Goal: Task Accomplishment & Management: Use online tool/utility

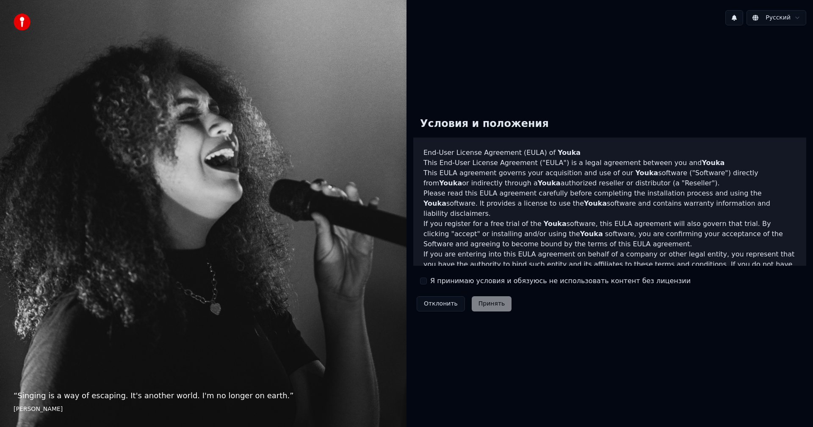
drag, startPoint x: 425, startPoint y: 280, endPoint x: 474, endPoint y: 311, distance: 57.5
click at [425, 280] on button "Я принимаю условия и обязуюсь не использовать контент без лицензии" at bounding box center [423, 281] width 7 height 7
click at [482, 303] on button "Принять" at bounding box center [492, 303] width 40 height 15
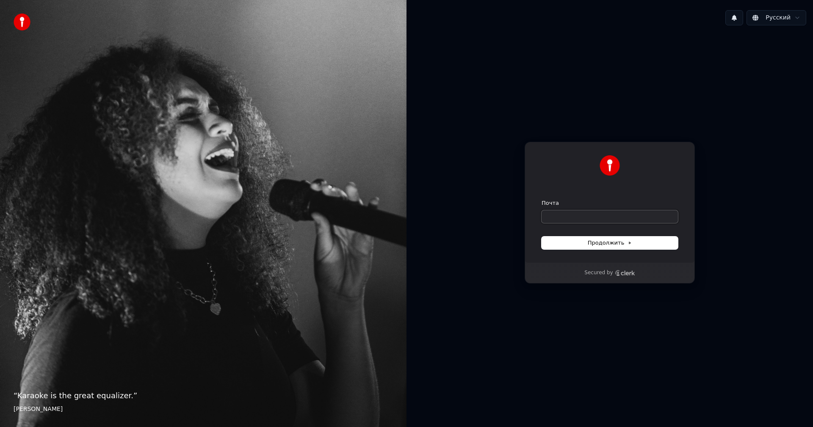
click at [606, 215] on input "Почта" at bounding box center [609, 216] width 136 height 13
click at [541, 199] on button "submit" at bounding box center [541, 199] width 0 height 0
type input "**********"
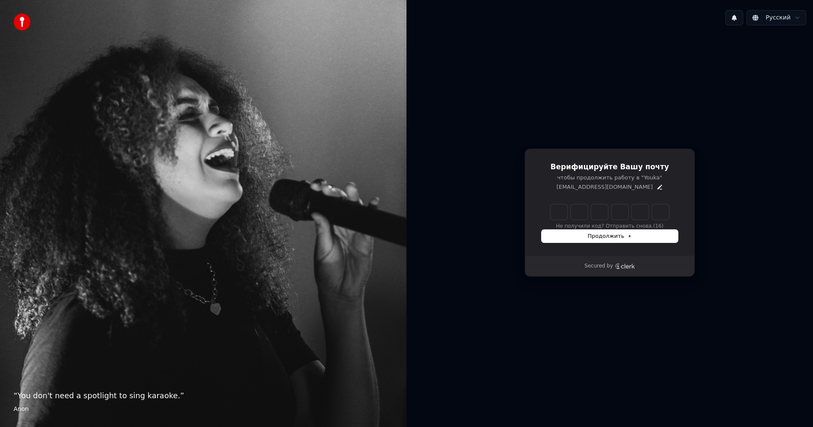
drag, startPoint x: 558, startPoint y: 215, endPoint x: 574, endPoint y: 237, distance: 26.4
click at [558, 215] on input "Enter verification code" at bounding box center [609, 211] width 119 height 15
paste input "******"
type input "******"
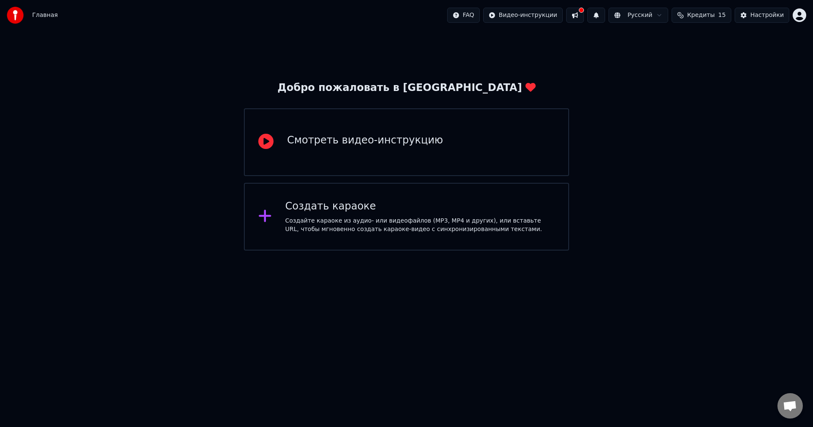
click at [295, 216] on div "Создать караоке Создайте караоке из аудио- или видеофайлов (MP3, MP4 и других),…" at bounding box center [420, 217] width 270 height 34
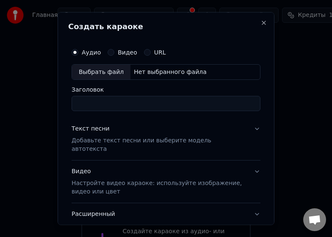
click at [146, 69] on div "Нет выбранного файла" at bounding box center [170, 72] width 80 height 8
type input "**********"
click at [209, 142] on p "Добавьте текст песни или выберите модель автотекста" at bounding box center [159, 145] width 175 height 17
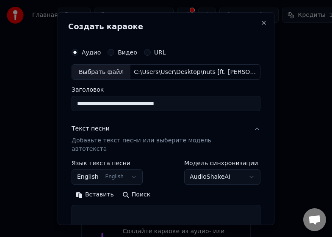
click at [113, 142] on p "Добавьте текст песни или выберите модель автотекста" at bounding box center [159, 145] width 175 height 17
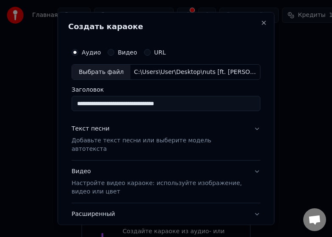
click at [132, 146] on button "Текст песни Добавьте текст песни или выберите модель автотекста" at bounding box center [166, 139] width 189 height 42
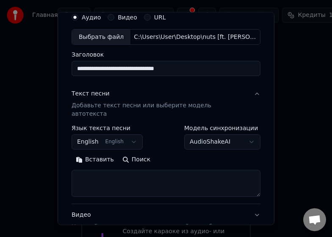
scroll to position [42, 0]
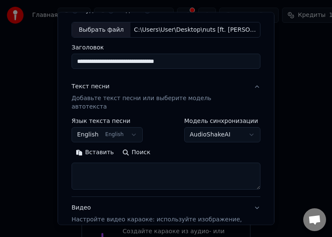
click at [121, 166] on textarea at bounding box center [166, 176] width 189 height 27
paste textarea "**********"
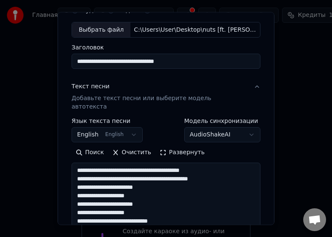
scroll to position [146, 0]
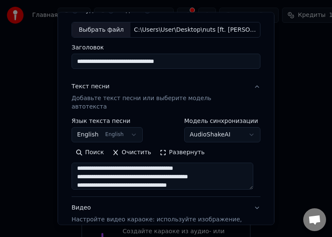
type textarea "**********"
click at [212, 127] on body "**********" at bounding box center [166, 142] width 332 height 284
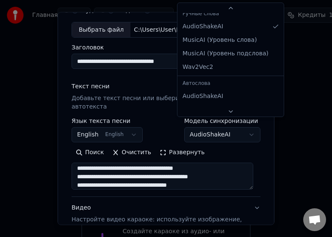
scroll to position [0, 0]
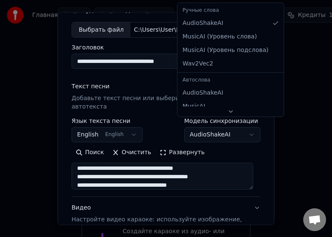
select select "**********"
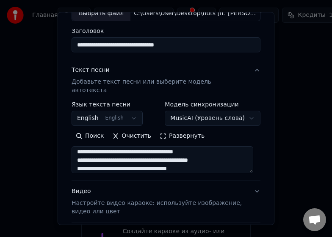
scroll to position [127, 0]
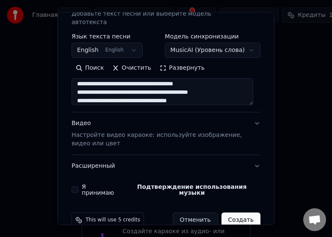
click at [244, 120] on button "Видео Настройте видео караоке: используйте изображение, видео или цвет" at bounding box center [166, 134] width 189 height 42
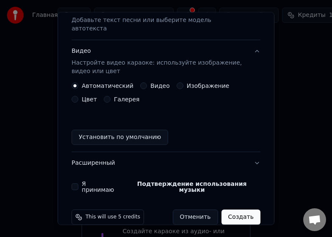
click at [78, 96] on button "Цвет" at bounding box center [75, 99] width 7 height 7
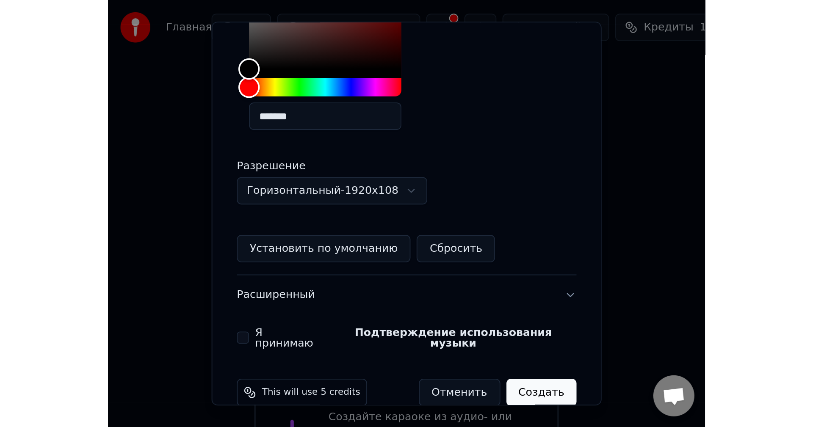
scroll to position [269, 0]
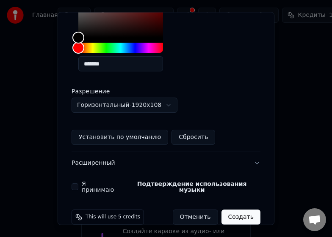
click at [138, 130] on button "Установить по умолчанию" at bounding box center [120, 137] width 97 height 15
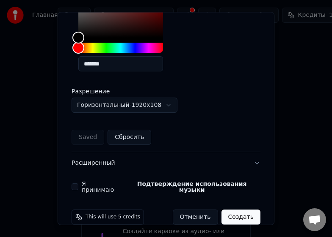
click at [80, 181] on div "Я принимаю Подтверждение использования музыки" at bounding box center [166, 187] width 189 height 12
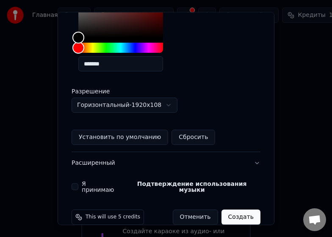
click at [74, 184] on button "Я принимаю Подтверждение использования музыки" at bounding box center [75, 187] width 7 height 7
click at [246, 210] on button "Создать" at bounding box center [240, 217] width 39 height 15
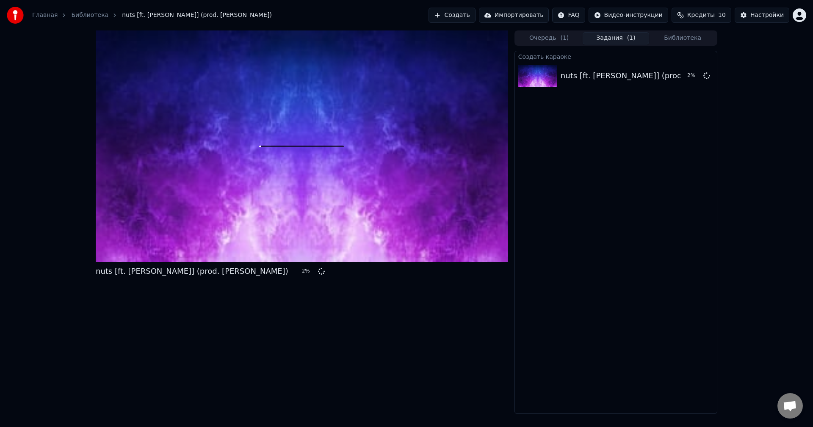
click at [701, 16] on span "Кредиты" at bounding box center [701, 15] width 28 height 8
click at [709, 76] on button "Обновить" at bounding box center [706, 78] width 51 height 15
click at [798, 13] on html "Главная Библиотека nuts [ft. [PERSON_NAME]] (prod. [PERSON_NAME]) Создать Импор…" at bounding box center [406, 213] width 813 height 427
click at [750, 48] on div "Оплата" at bounding box center [761, 55] width 97 height 14
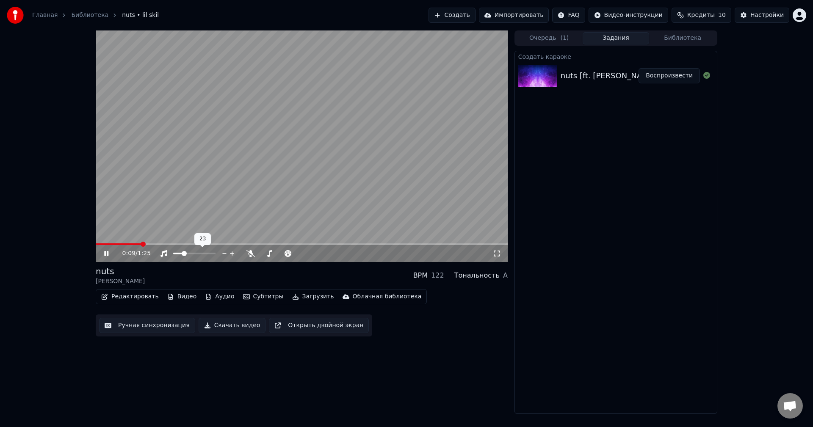
click at [183, 254] on span at bounding box center [178, 254] width 10 height 2
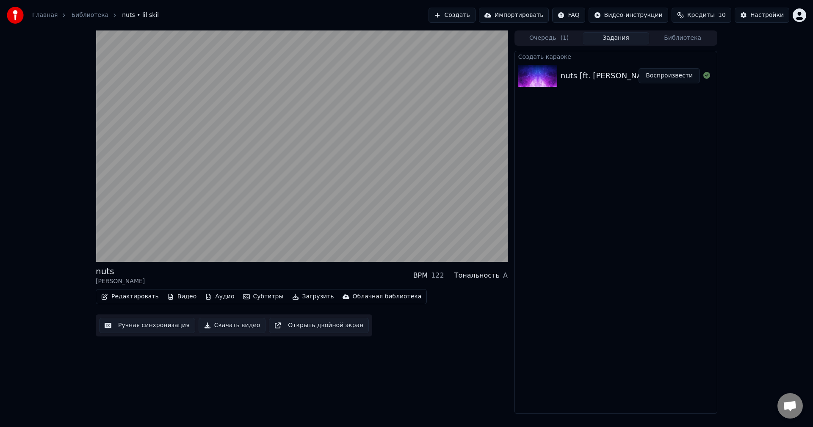
click at [119, 295] on button "Редактировать" at bounding box center [130, 297] width 64 height 12
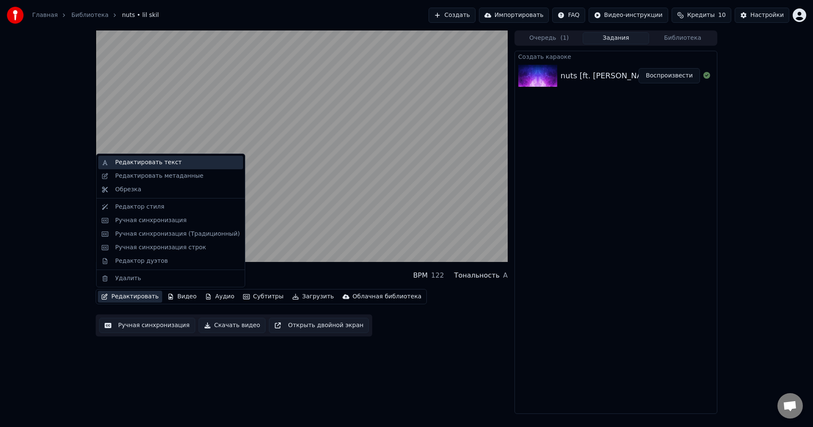
click at [152, 160] on div "Редактировать текст" at bounding box center [148, 162] width 66 height 8
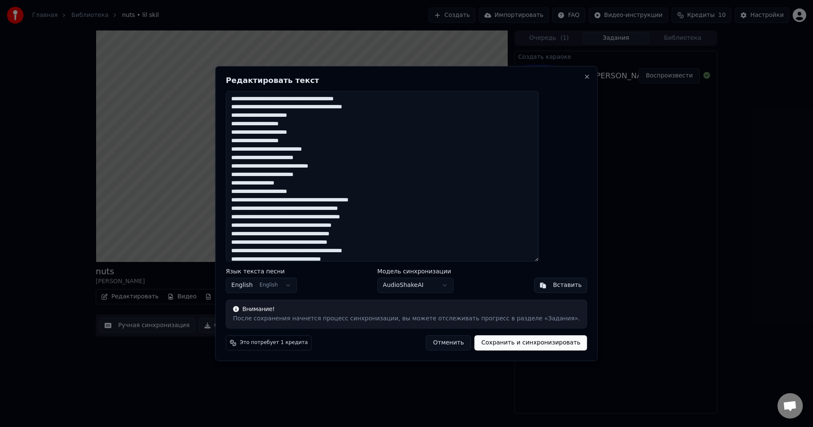
drag, startPoint x: 392, startPoint y: 383, endPoint x: 404, endPoint y: 373, distance: 15.0
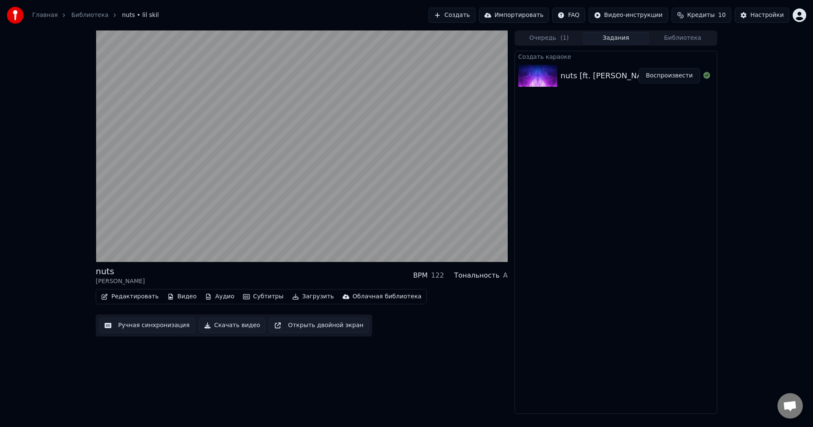
click at [114, 299] on button "Редактировать" at bounding box center [130, 297] width 64 height 12
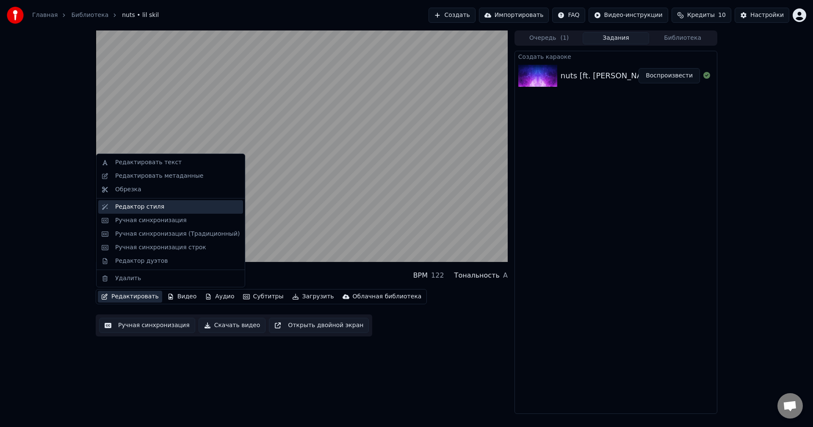
click at [153, 209] on div "Редактор стиля" at bounding box center [139, 207] width 49 height 8
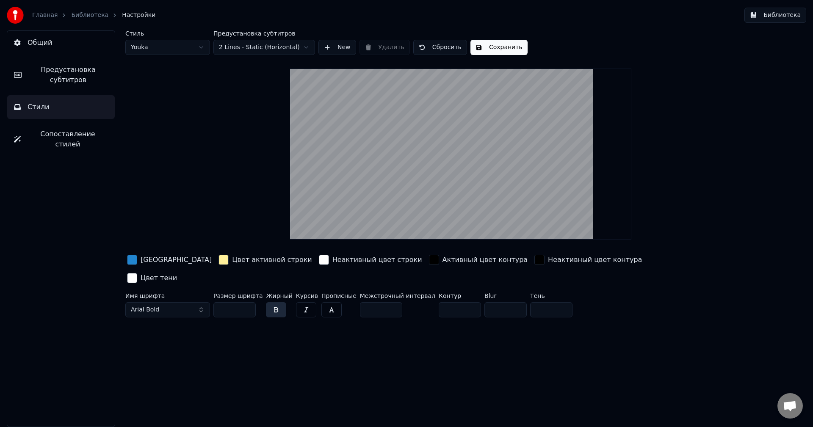
click at [178, 302] on button "Arial Bold" at bounding box center [167, 309] width 85 height 15
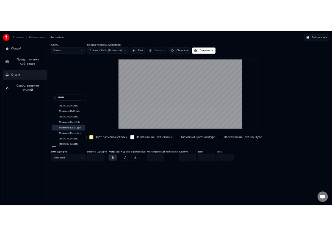
scroll to position [9, 0]
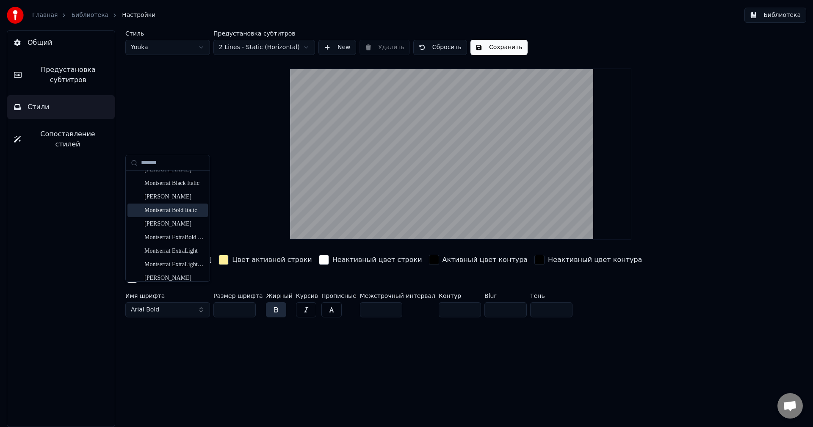
type input "*******"
click at [177, 212] on div "Montserrat Bold Italic" at bounding box center [174, 210] width 60 height 8
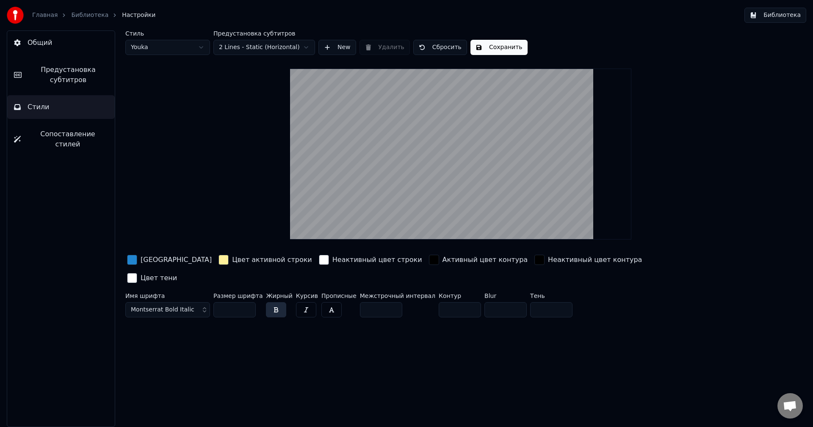
click at [179, 306] on span "Montserrat Bold Italic" at bounding box center [162, 310] width 63 height 8
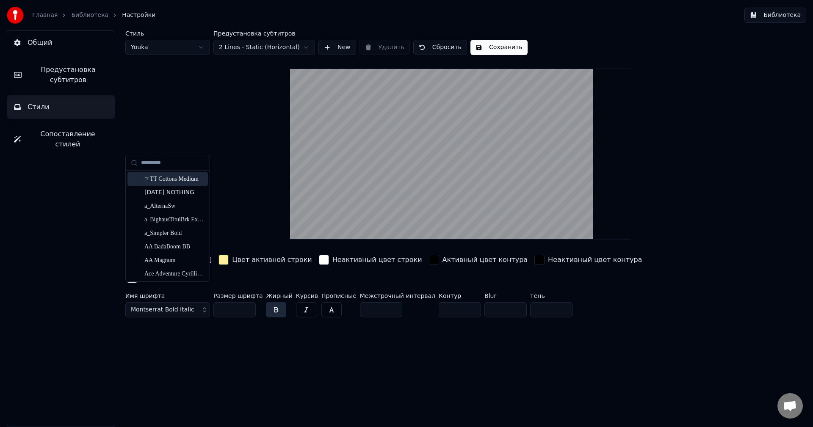
click at [173, 167] on input "text" at bounding box center [172, 162] width 63 height 17
type input "*******"
click at [174, 190] on div "Montserrat Black Italic" at bounding box center [174, 192] width 60 height 8
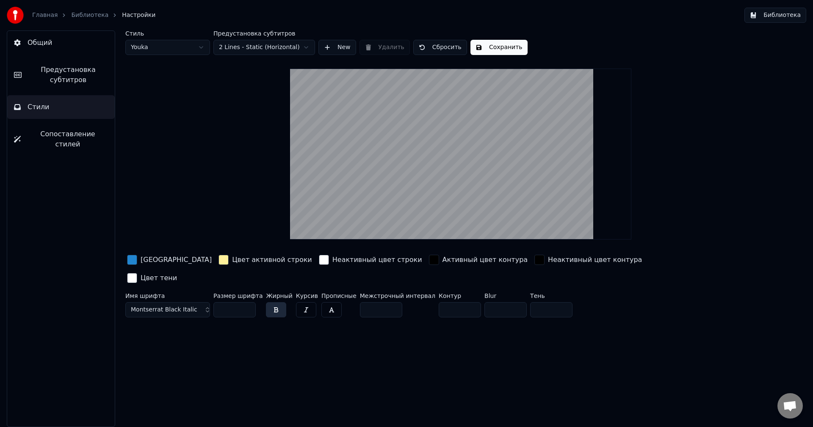
click at [164, 306] on span "Montserrat Black Italic" at bounding box center [164, 310] width 66 height 8
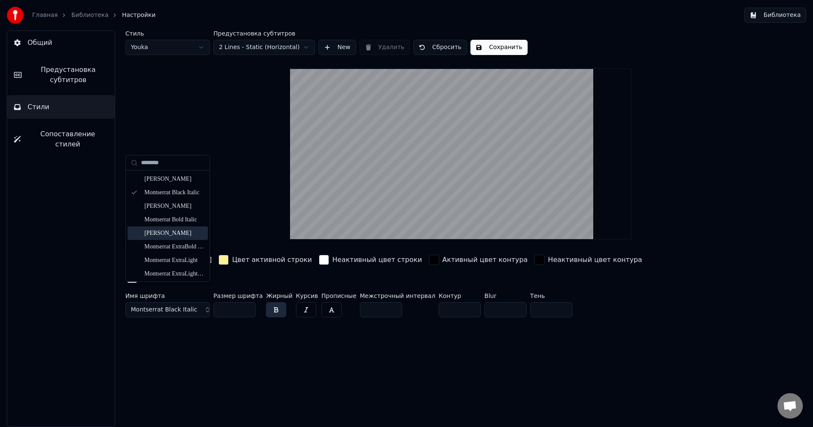
type input "********"
click at [177, 235] on div "[PERSON_NAME]" at bounding box center [174, 233] width 60 height 8
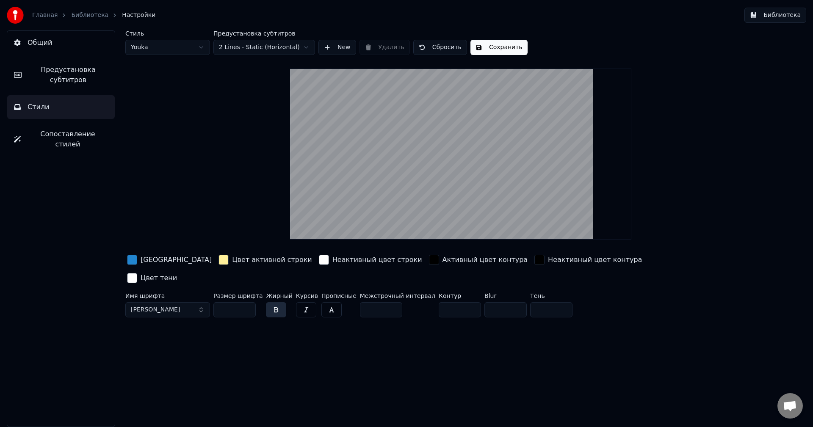
click at [218, 259] on div "button" at bounding box center [223, 260] width 10 height 10
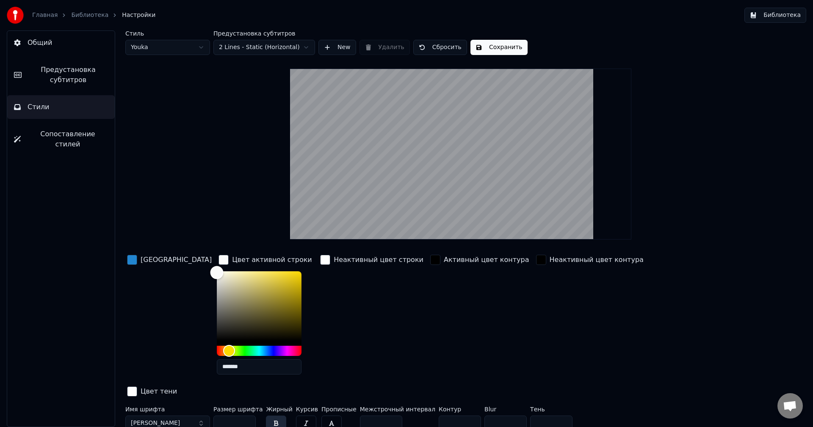
drag, startPoint x: 216, startPoint y: 275, endPoint x: 183, endPoint y: 270, distance: 33.3
click at [217, 271] on div "Color" at bounding box center [259, 305] width 85 height 69
click at [428, 317] on div "Активный цвет контура" at bounding box center [479, 317] width 102 height 128
click at [240, 281] on div "Color" at bounding box center [259, 305] width 85 height 69
click at [124, 260] on div "Стиль Youka Предустановка субтитров 2 Lines - Static (Horizontal) New Удалить С…" at bounding box center [460, 228] width 704 height 397
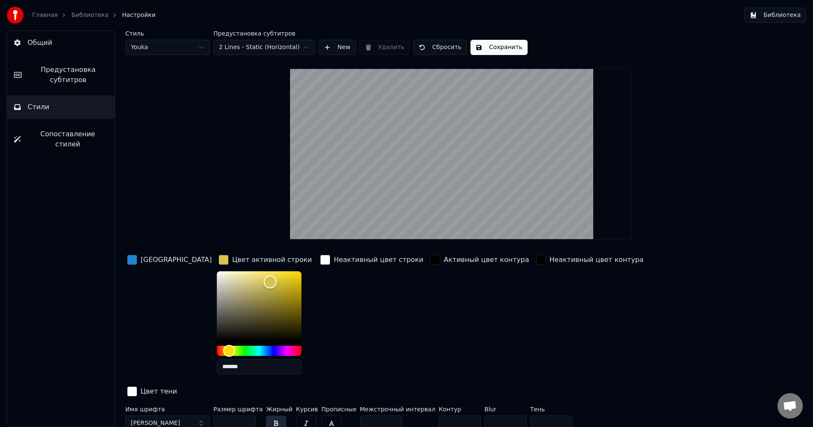
type input "*******"
click at [318, 263] on div "Неактивный цвет строки" at bounding box center [371, 260] width 107 height 14
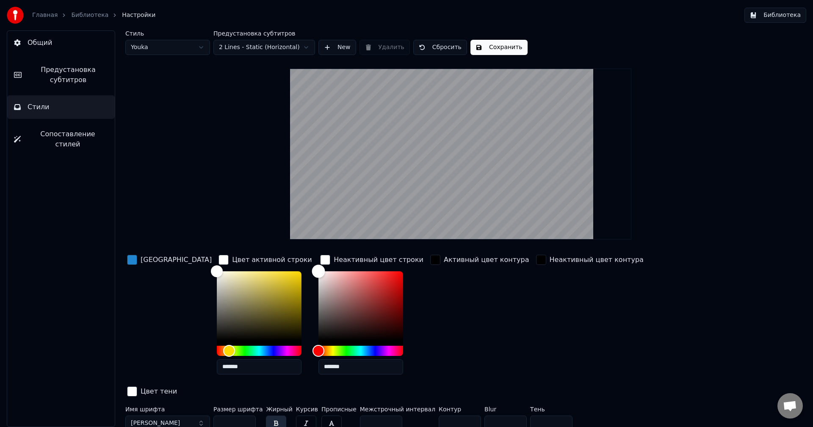
click at [318, 296] on div "Color" at bounding box center [360, 305] width 85 height 69
click at [312, 298] on div "Color" at bounding box center [318, 298] width 13 height 13
type input "*******"
click at [318, 310] on div "Color" at bounding box center [360, 305] width 85 height 69
click at [473, 318] on div "Активный цвет контура" at bounding box center [479, 317] width 102 height 128
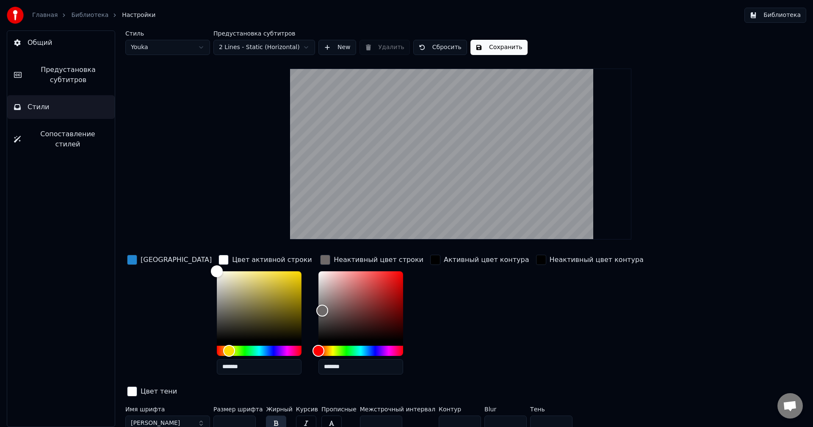
click at [180, 23] on div "Главная Библиотека Настройки Библиотека" at bounding box center [406, 15] width 813 height 30
click at [90, 17] on link "Библиотека" at bounding box center [89, 15] width 37 height 8
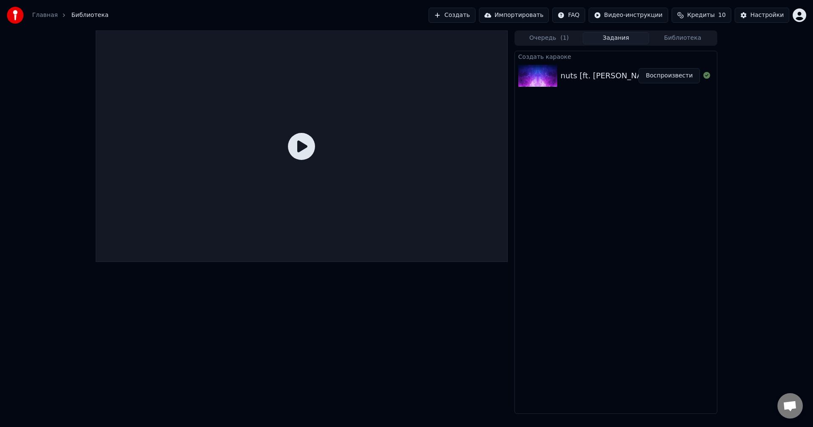
click at [301, 146] on icon at bounding box center [301, 146] width 27 height 27
click at [535, 82] on img at bounding box center [537, 76] width 39 height 22
click at [668, 74] on button "Воспроизвести" at bounding box center [668, 75] width 61 height 15
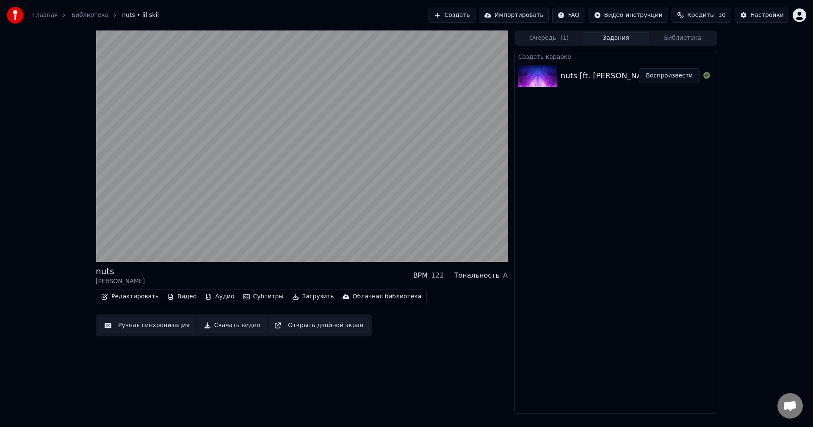
click at [135, 297] on button "Редактировать" at bounding box center [130, 297] width 64 height 12
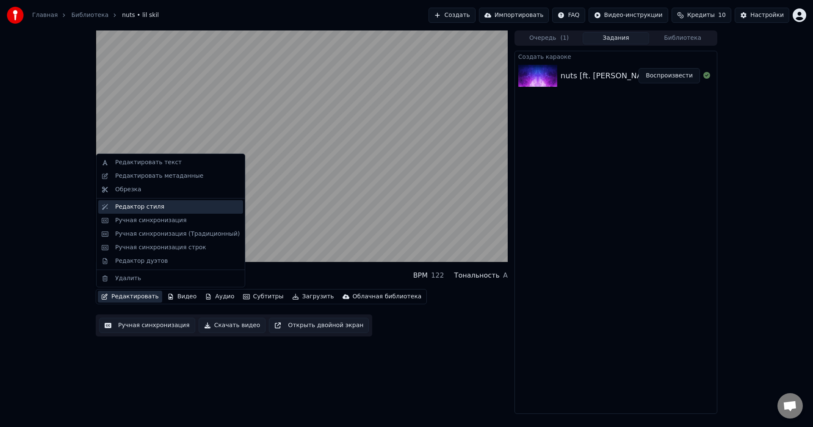
click at [153, 210] on div "Редактор стиля" at bounding box center [139, 207] width 49 height 8
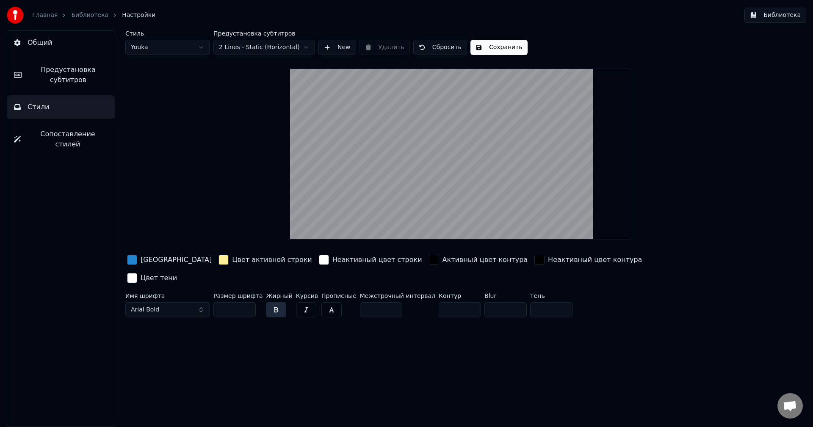
click at [218, 259] on div "button" at bounding box center [223, 260] width 10 height 10
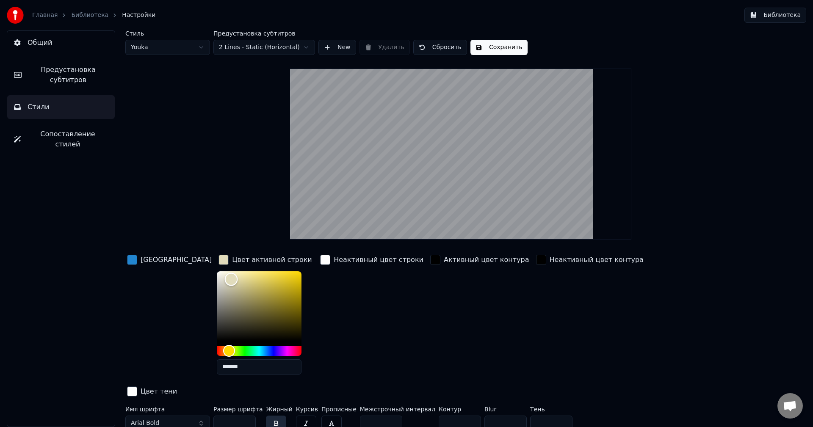
type input "*******"
drag, startPoint x: 188, startPoint y: 267, endPoint x: 156, endPoint y: 249, distance: 36.6
click at [154, 248] on div "Стиль Youka Предустановка субтитров 2 Lines - Static (Horizontal) New Удалить С…" at bounding box center [460, 232] width 670 height 404
click at [428, 322] on div "Активный цвет контура" at bounding box center [479, 317] width 102 height 128
click at [475, 44] on button "Сохранить" at bounding box center [498, 47] width 57 height 15
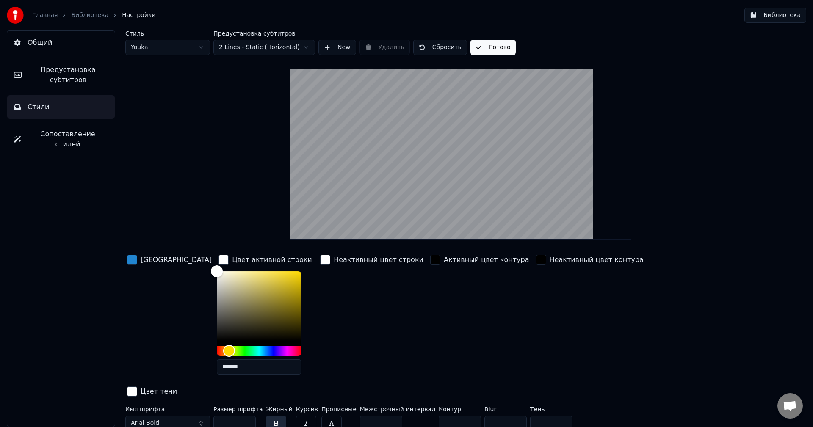
click at [76, 20] on div "Главная Библиотека Настройки" at bounding box center [81, 15] width 149 height 17
click at [80, 16] on link "Библиотека" at bounding box center [89, 15] width 37 height 8
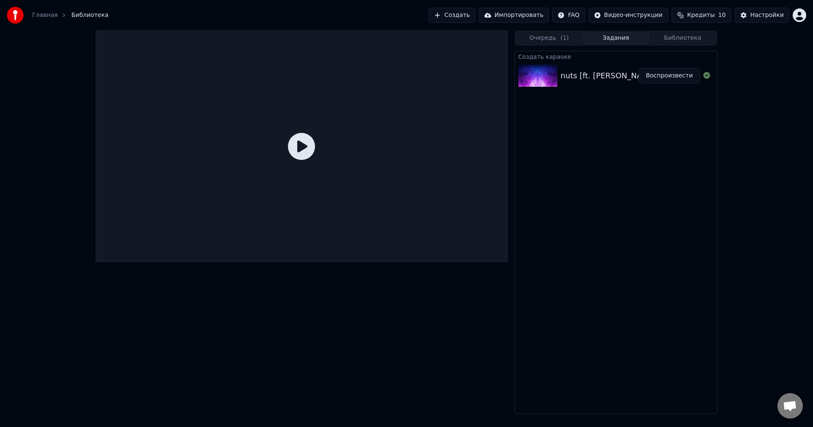
click at [549, 69] on img at bounding box center [537, 76] width 39 height 22
click at [656, 72] on button "Воспроизвести" at bounding box center [668, 75] width 61 height 15
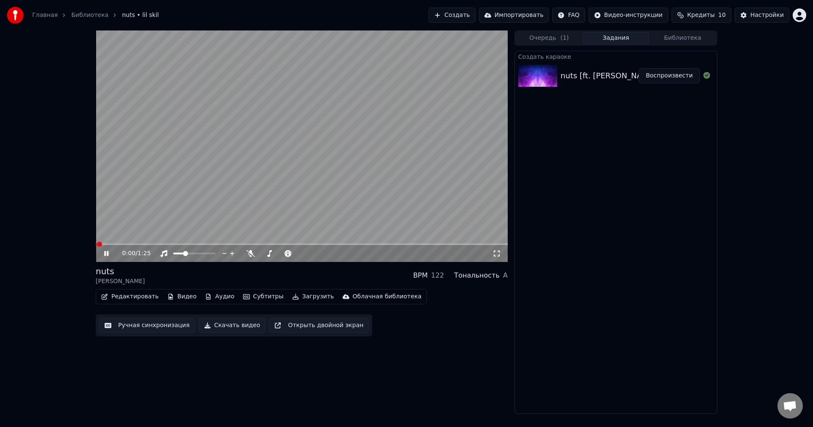
click at [322, 155] on video at bounding box center [302, 146] width 412 height 232
click at [320, 159] on video at bounding box center [302, 146] width 412 height 232
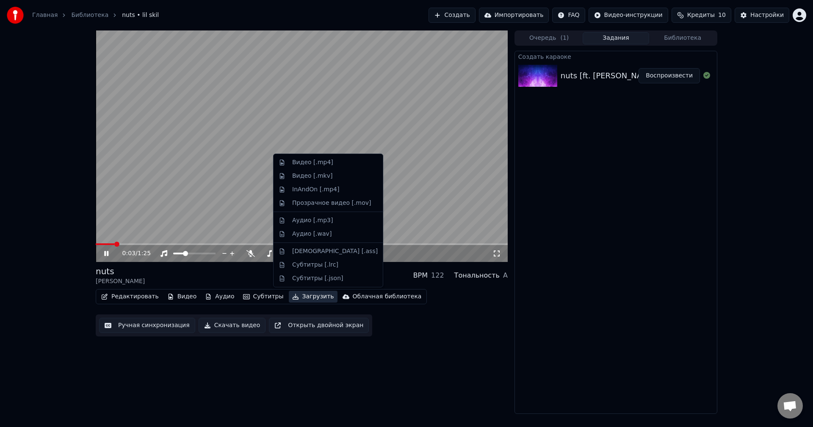
click at [301, 295] on button "Загрузить" at bounding box center [313, 297] width 49 height 12
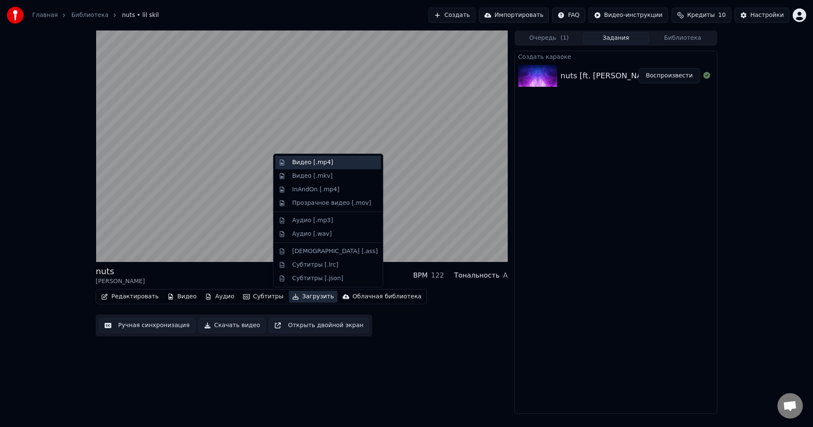
click at [308, 166] on div "Видео [.mp4]" at bounding box center [312, 162] width 41 height 8
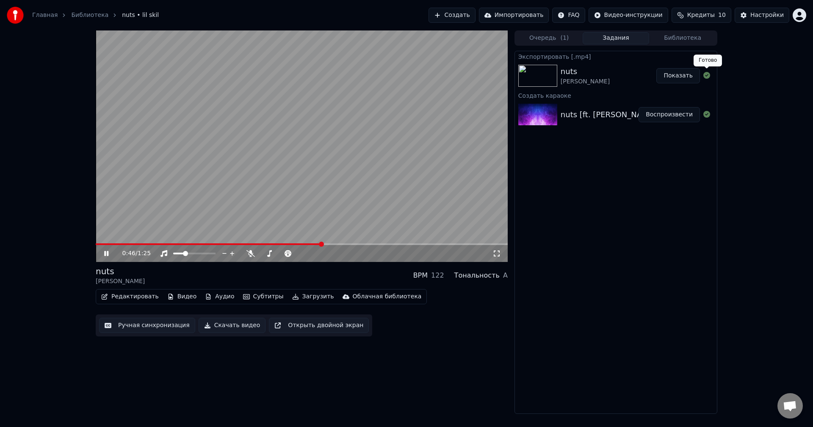
click at [676, 74] on button "Показать" at bounding box center [678, 75] width 44 height 15
drag, startPoint x: 121, startPoint y: 137, endPoint x: 175, endPoint y: 239, distance: 115.1
click at [116, 137] on video at bounding box center [302, 146] width 412 height 232
click at [18, 12] on img at bounding box center [15, 15] width 17 height 17
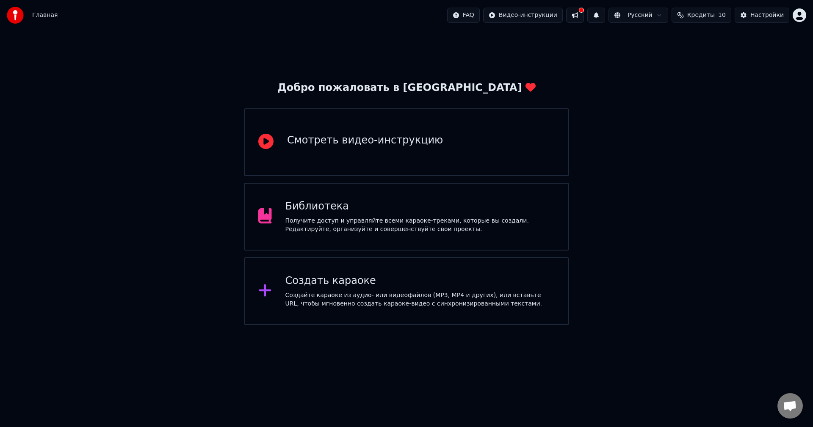
click at [801, 9] on html "Главная FAQ Видео-инструкции Русский Кредиты 10 Настройки Добро пожаловать в Yo…" at bounding box center [406, 162] width 813 height 325
click at [18, 14] on html "Главная FAQ Видео-инструкции Русский Кредиты 10 Настройки Добро пожаловать в Yo…" at bounding box center [406, 162] width 813 height 325
click at [18, 14] on img at bounding box center [15, 15] width 17 height 17
click at [338, 279] on div "Создать караоке" at bounding box center [420, 281] width 270 height 14
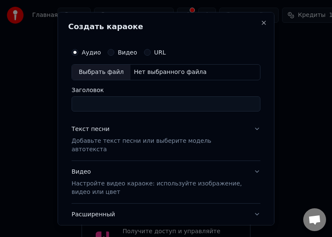
click at [142, 75] on div "Нет выбранного файла" at bounding box center [170, 72] width 80 height 8
type input "*********"
click at [251, 132] on button "Текст песни Добавьте текст песни или выберите модель автотекста" at bounding box center [166, 139] width 189 height 42
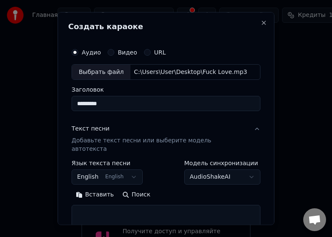
click at [219, 161] on body "Главная FAQ Видео-инструкции Русский Кредиты 10 Настройки Добро пожаловать в Yo…" at bounding box center [166, 189] width 332 height 379
click at [179, 205] on textarea at bounding box center [166, 218] width 189 height 27
paste textarea "**********"
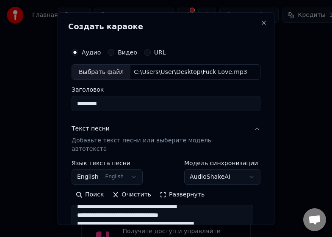
type textarea "**********"
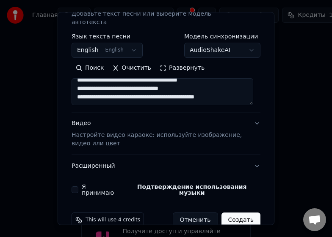
scroll to position [130, 0]
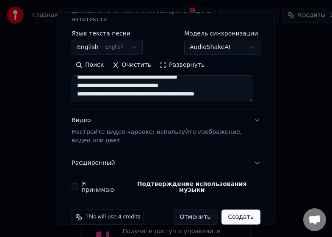
drag, startPoint x: 76, startPoint y: 179, endPoint x: 100, endPoint y: 165, distance: 28.2
click at [76, 184] on button "Я принимаю Подтверждение использования музыки" at bounding box center [75, 187] width 7 height 7
click at [247, 110] on button "Видео Настройте видео караоке: используйте изображение, видео или цвет" at bounding box center [166, 131] width 189 height 42
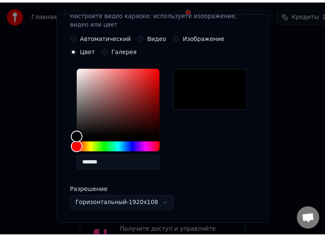
scroll to position [269, 0]
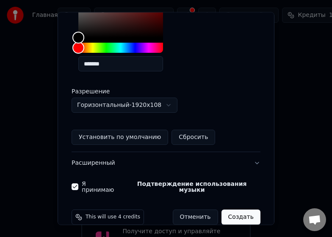
click at [229, 210] on button "Создать" at bounding box center [240, 217] width 39 height 15
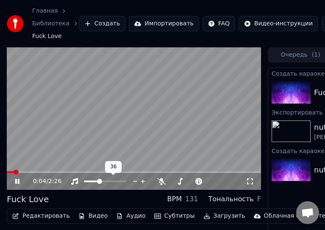
click at [99, 181] on span at bounding box center [99, 181] width 5 height 5
click at [33, 169] on video at bounding box center [134, 118] width 254 height 143
click at [33, 172] on span at bounding box center [134, 172] width 254 height 2
click at [20, 182] on icon at bounding box center [23, 181] width 19 height 7
click at [49, 173] on span at bounding box center [134, 172] width 254 height 2
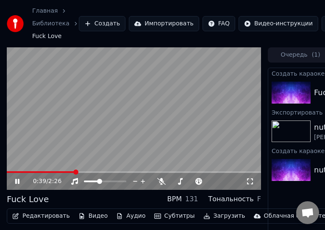
click at [92, 127] on video at bounding box center [134, 118] width 254 height 143
click at [202, 220] on button "Загрузить" at bounding box center [224, 216] width 49 height 12
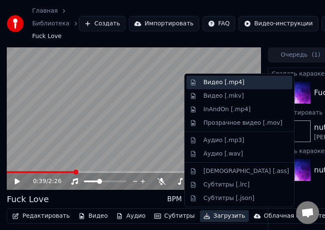
click at [216, 84] on div "Видео [.mp4]" at bounding box center [223, 82] width 41 height 8
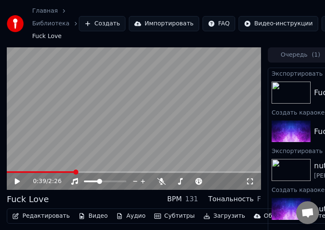
click at [22, 26] on img at bounding box center [15, 23] width 17 height 17
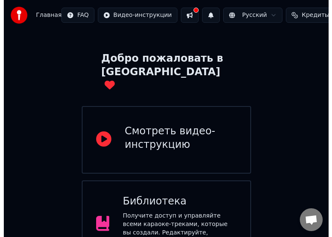
scroll to position [133, 0]
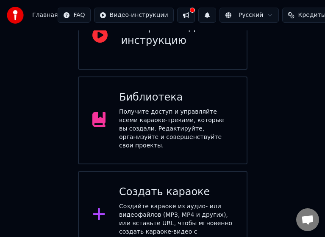
click at [152, 186] on div "Создать караоке" at bounding box center [176, 193] width 114 height 14
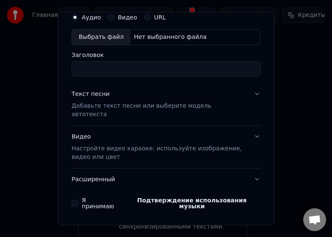
scroll to position [42, 0]
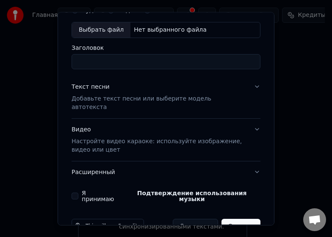
click at [249, 85] on button "Текст песни Добавьте текст песни или выберите модель автотекста" at bounding box center [166, 97] width 189 height 42
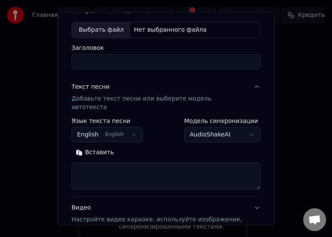
click at [227, 129] on body "Главная FAQ Видео-инструкции Русский Кредиты 6 Настройки Добро пожаловать в You…" at bounding box center [162, 56] width 325 height 379
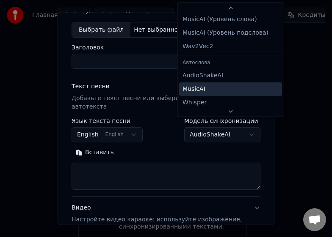
scroll to position [0, 0]
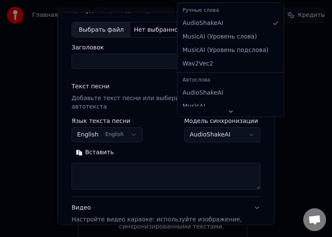
click at [290, 88] on div at bounding box center [166, 118] width 332 height 237
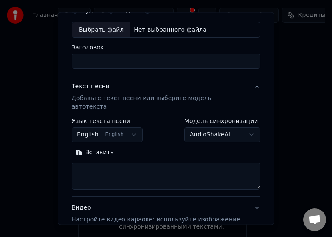
drag, startPoint x: 298, startPoint y: 33, endPoint x: 298, endPoint y: 19, distance: 13.6
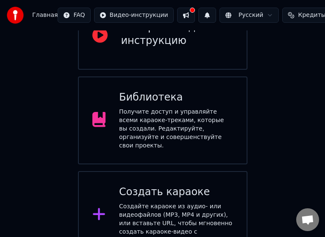
click at [160, 186] on div "Создать караоке" at bounding box center [176, 193] width 114 height 14
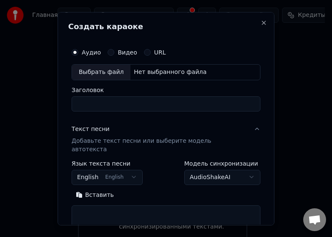
drag, startPoint x: 114, startPoint y: 74, endPoint x: 128, endPoint y: 79, distance: 14.5
click at [114, 74] on div "Выбрать файл" at bounding box center [101, 71] width 58 height 15
type input "*******"
drag, startPoint x: 98, startPoint y: 141, endPoint x: 168, endPoint y: 147, distance: 70.1
click at [98, 141] on p "Добавьте текст песни или выберите модель автотекста" at bounding box center [159, 145] width 175 height 17
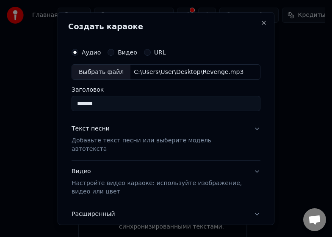
click at [162, 146] on button "Текст песни Добавьте текст песни или выберите модель автотекста" at bounding box center [166, 139] width 189 height 42
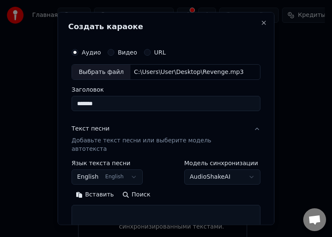
click at [119, 205] on textarea at bounding box center [166, 218] width 189 height 27
paste textarea "**********"
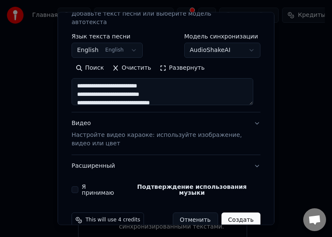
scroll to position [130, 0]
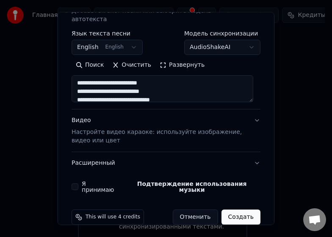
type textarea "**********"
click at [73, 184] on button "Я принимаю Подтверждение использования музыки" at bounding box center [75, 187] width 7 height 7
click at [221, 210] on button "Создать" at bounding box center [240, 217] width 39 height 15
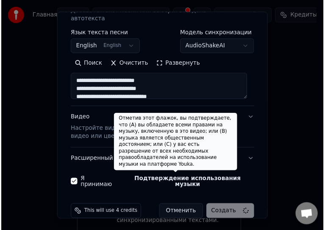
scroll to position [32, 0]
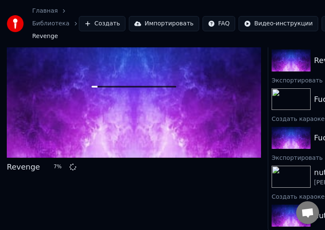
click at [243, 36] on div "Главная Библиотека Revenge Создать Импортировать FAQ Видео-инструкции Кредиты 2…" at bounding box center [162, 23] width 325 height 47
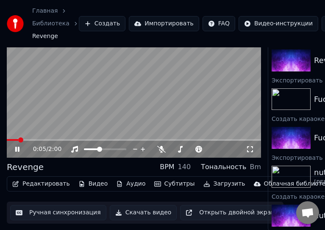
click at [105, 105] on video at bounding box center [134, 86] width 254 height 143
click at [129, 209] on button "Скачать видео" at bounding box center [143, 212] width 67 height 15
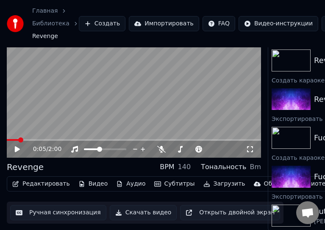
click at [150, 211] on button "Скачать видео" at bounding box center [143, 212] width 67 height 15
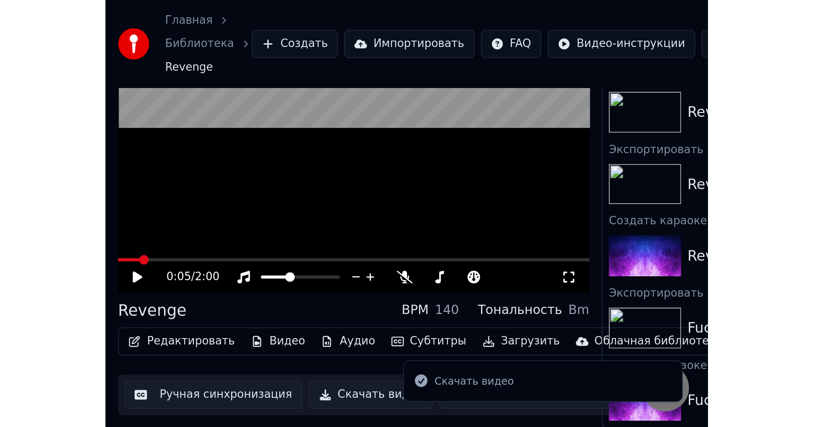
scroll to position [0, 0]
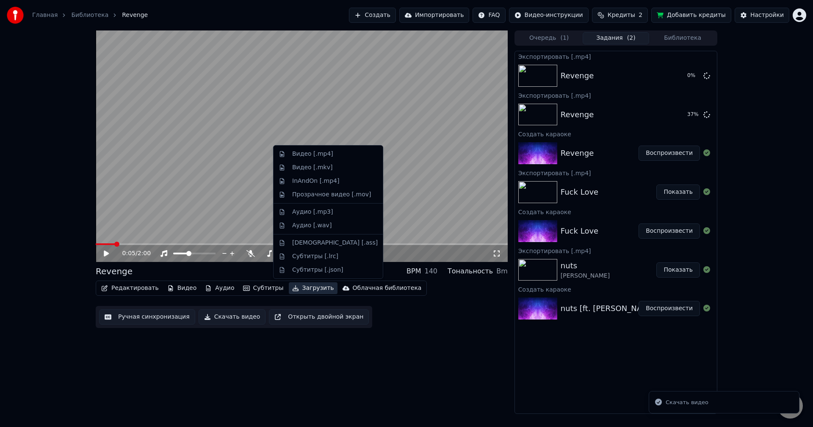
click at [301, 288] on button "Загрузить" at bounding box center [313, 288] width 49 height 12
click at [314, 154] on div "Видео [.mp4]" at bounding box center [312, 154] width 41 height 8
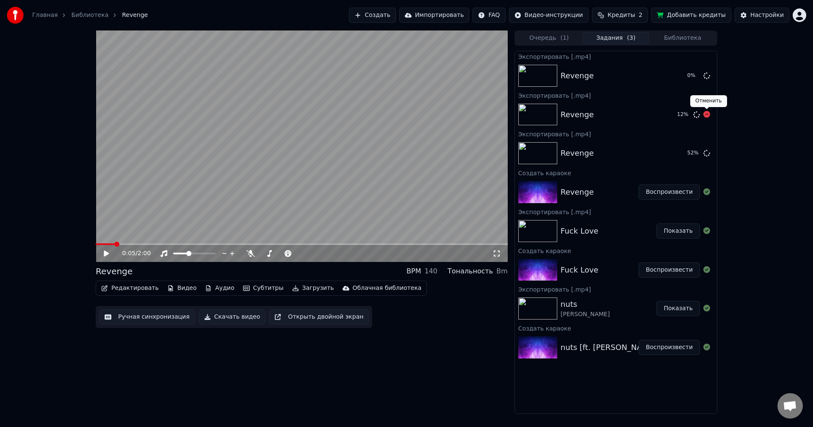
click at [707, 112] on icon at bounding box center [706, 114] width 7 height 7
click at [706, 78] on icon at bounding box center [706, 75] width 7 height 7
click at [667, 152] on button "Показать" at bounding box center [678, 153] width 44 height 15
click at [805, 15] on html "Главная Библиотека Revenge Создать Импортировать FAQ Видео-инструкции Кредиты 2…" at bounding box center [406, 213] width 813 height 427
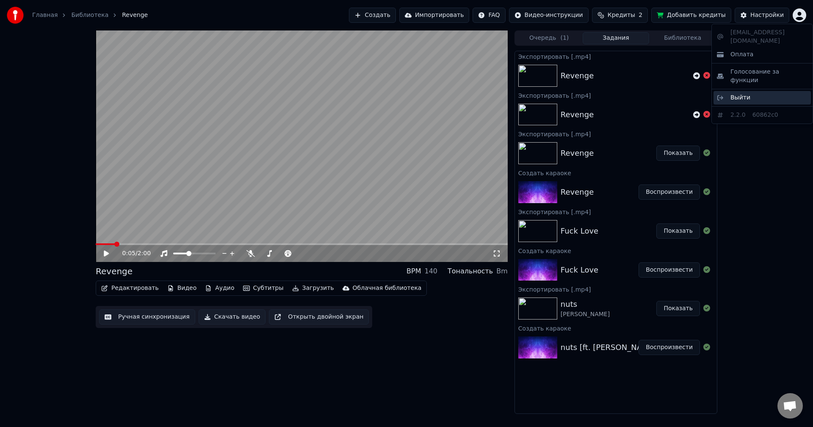
click at [753, 91] on div "Выйти" at bounding box center [761, 98] width 97 height 14
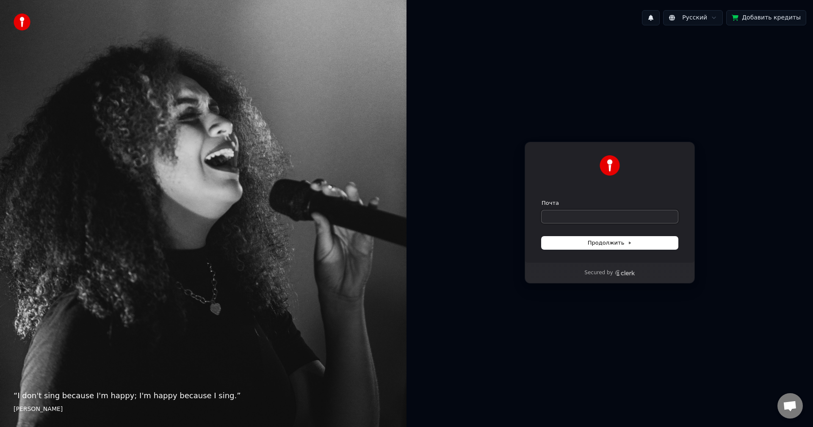
click at [573, 218] on input "Почта" at bounding box center [609, 216] width 136 height 13
click at [541, 199] on button "submit" at bounding box center [541, 199] width 0 height 0
type input "**********"
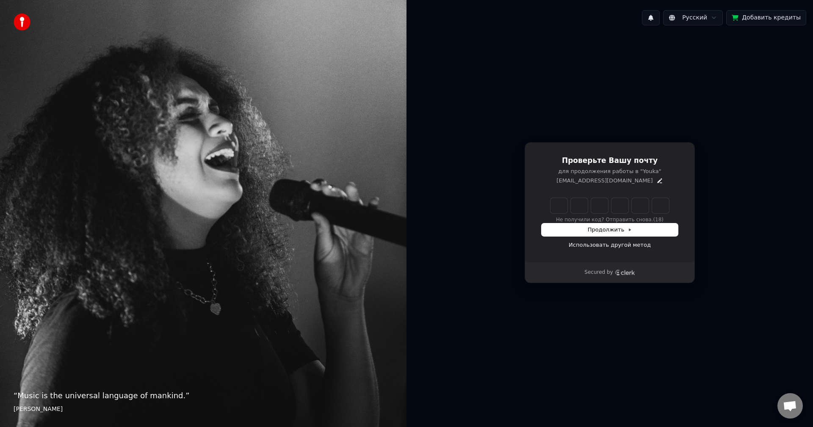
click at [555, 207] on input "Enter verification code" at bounding box center [609, 205] width 119 height 15
paste input "******"
type input "******"
